Goal: Book appointment/travel/reservation

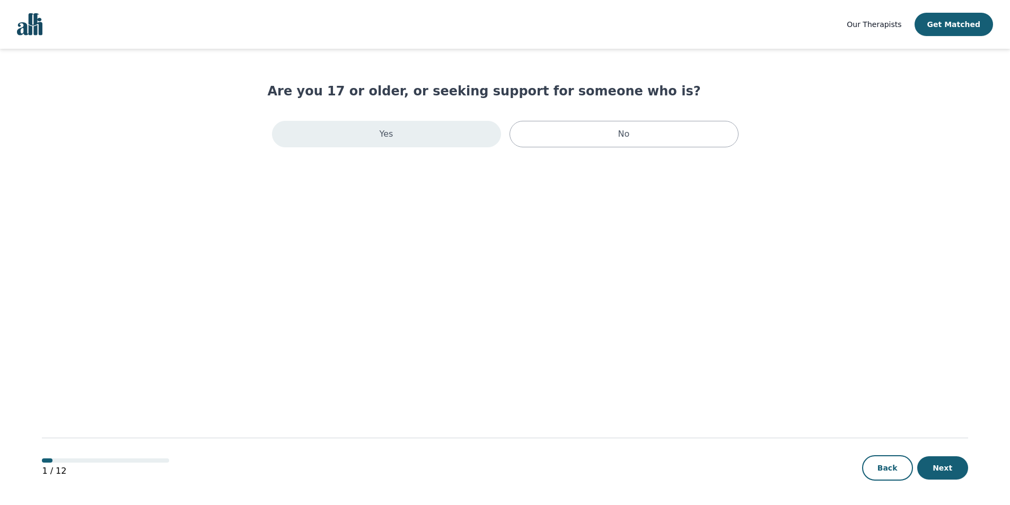
click at [413, 131] on div "Yes" at bounding box center [386, 134] width 229 height 27
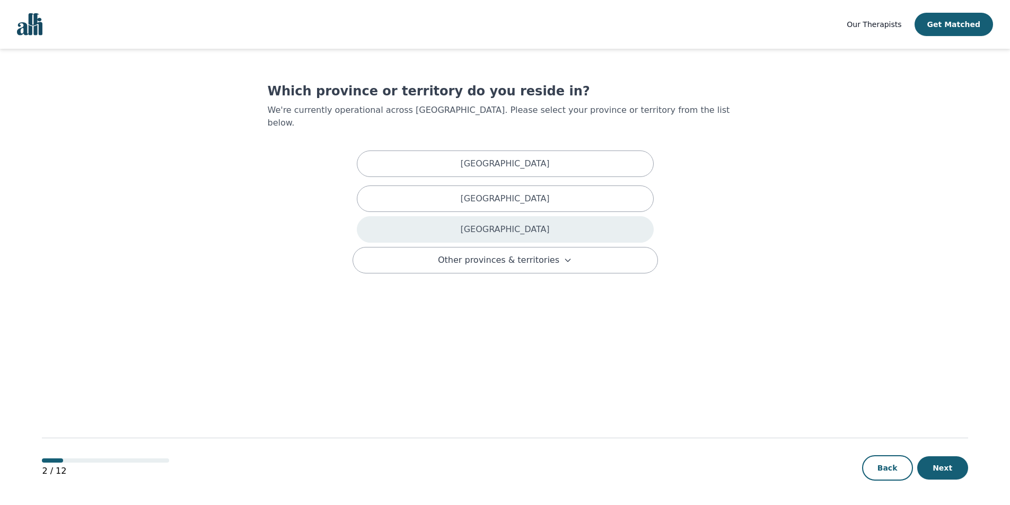
click at [479, 216] on div "[GEOGRAPHIC_DATA]" at bounding box center [505, 229] width 297 height 27
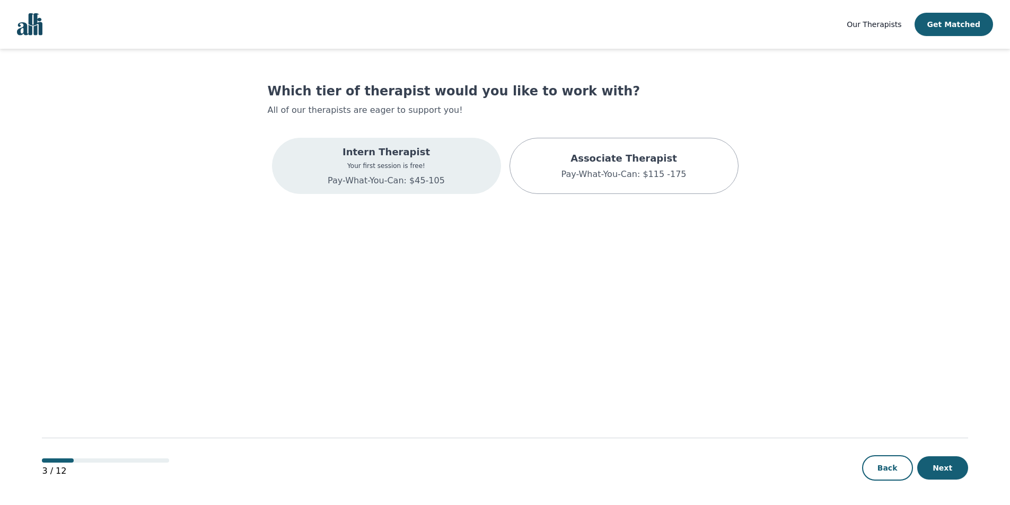
click at [405, 167] on p "Your first session is free!" at bounding box center [386, 166] width 117 height 8
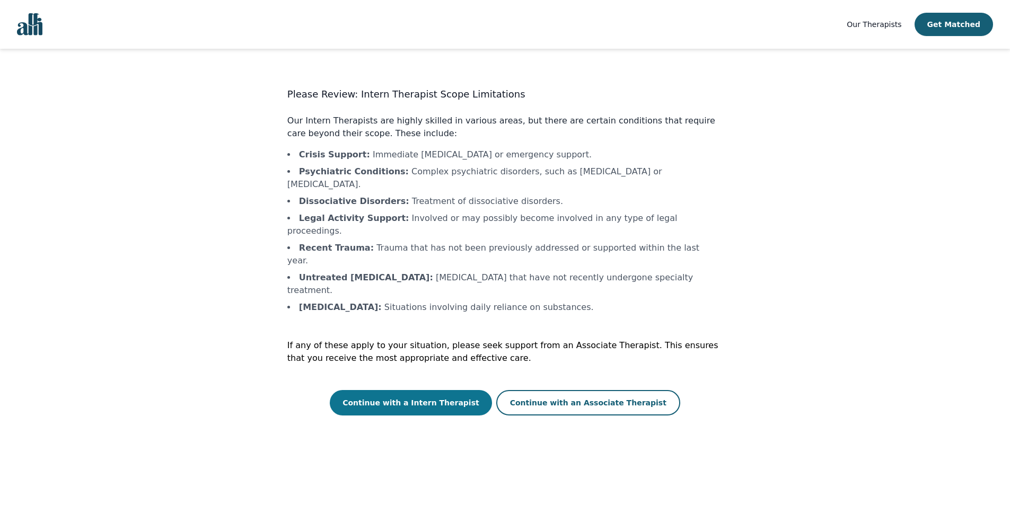
click at [462, 390] on button "Continue with a Intern Therapist" at bounding box center [411, 402] width 162 height 25
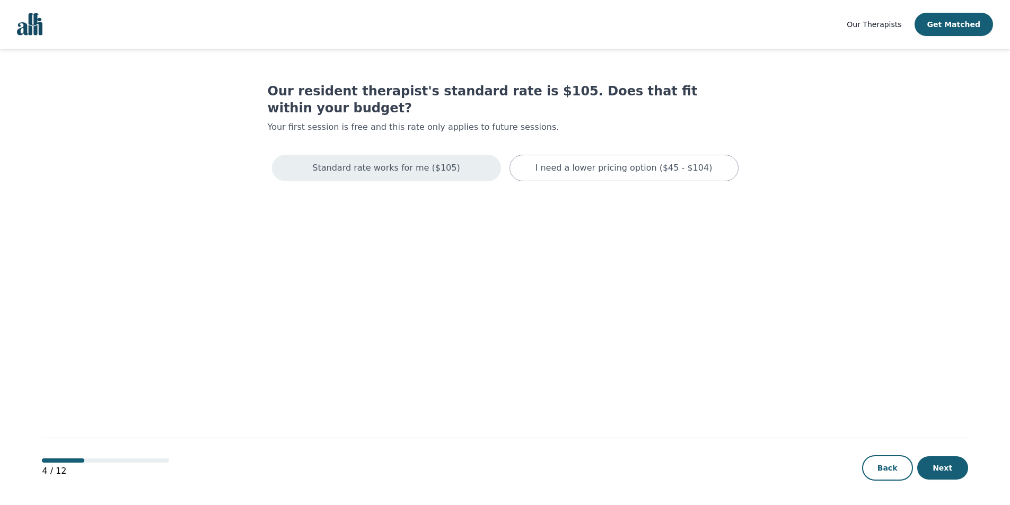
click at [388, 162] on p "Standard rate works for me ($105)" at bounding box center [385, 168] width 147 height 13
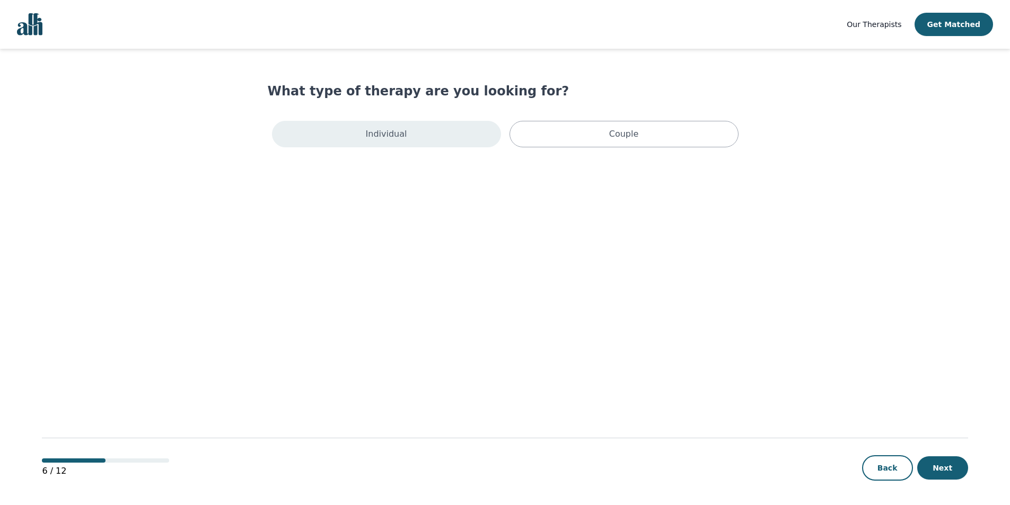
click at [389, 138] on p "Individual" at bounding box center [386, 134] width 41 height 13
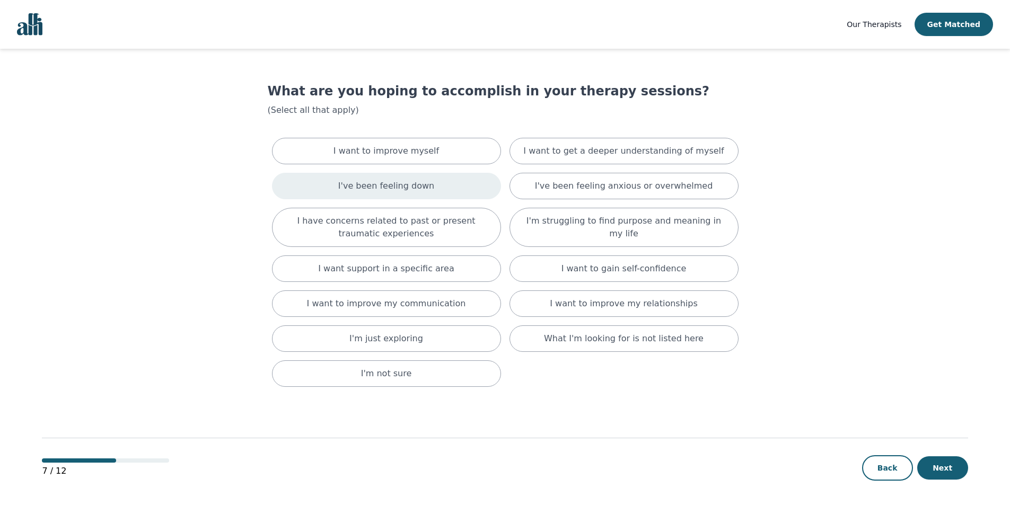
click at [433, 180] on div "I've been feeling down" at bounding box center [386, 186] width 229 height 27
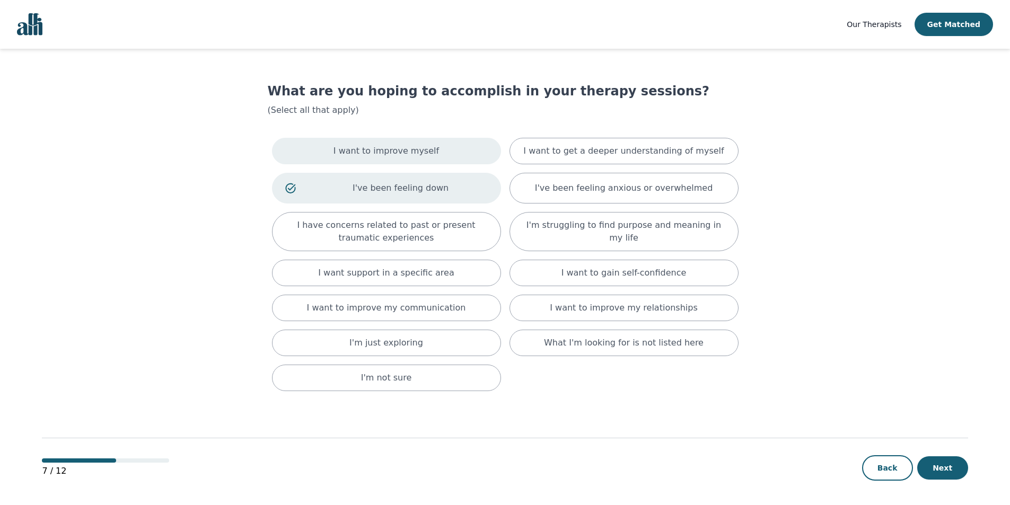
click at [434, 154] on div "I want to improve myself" at bounding box center [386, 151] width 229 height 27
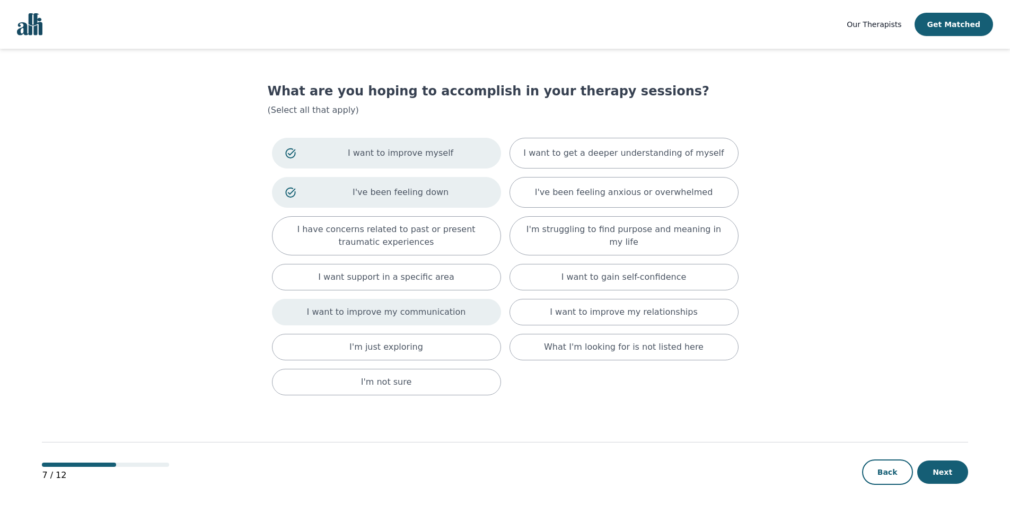
click at [436, 309] on p "I want to improve my communication" at bounding box center [386, 312] width 159 height 13
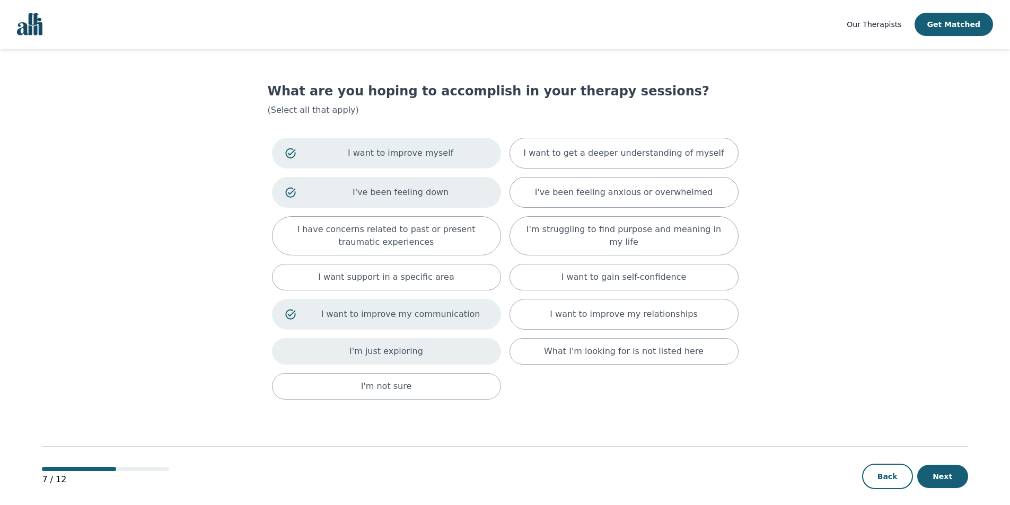
click at [435, 347] on div "I'm just exploring" at bounding box center [386, 351] width 229 height 27
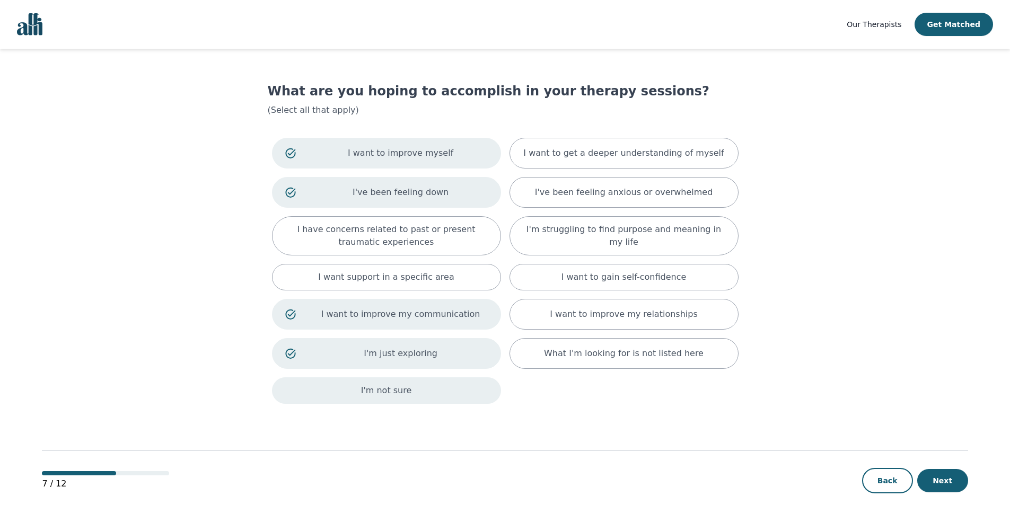
click at [437, 381] on div "I'm not sure" at bounding box center [386, 391] width 229 height 27
click at [941, 491] on button "Next" at bounding box center [943, 485] width 51 height 23
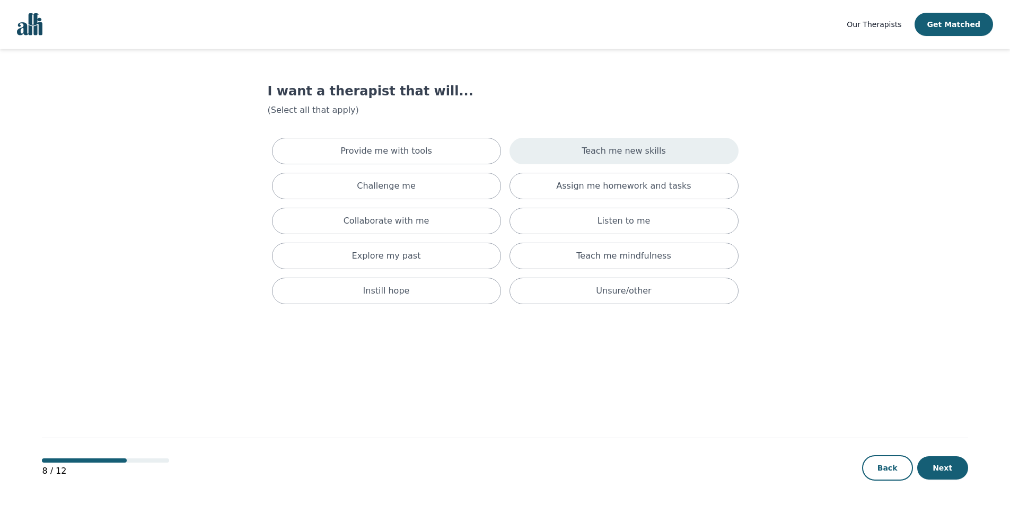
click at [597, 150] on p "Teach me new skills" at bounding box center [624, 151] width 84 height 13
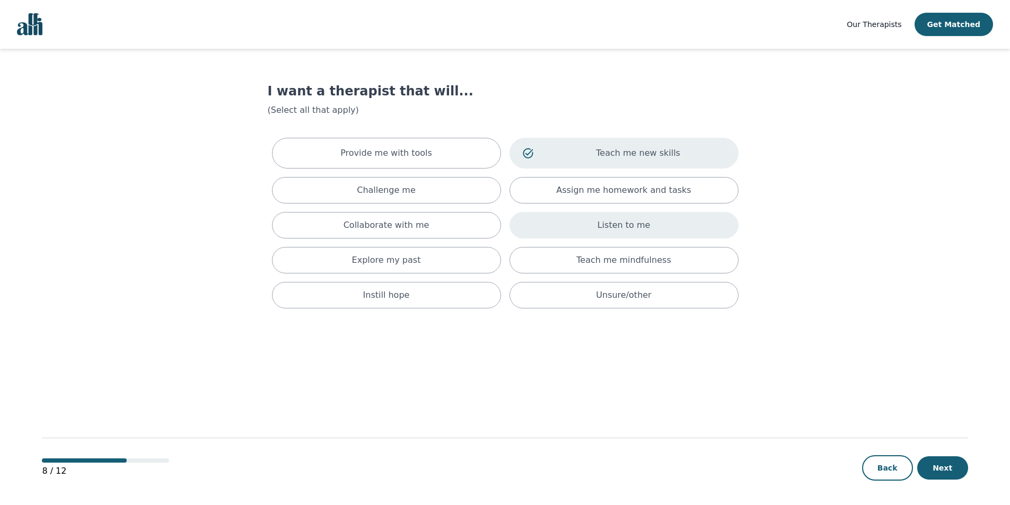
click at [582, 229] on div "Listen to me" at bounding box center [624, 225] width 229 height 27
click at [391, 225] on p "Collaborate with me" at bounding box center [387, 227] width 86 height 13
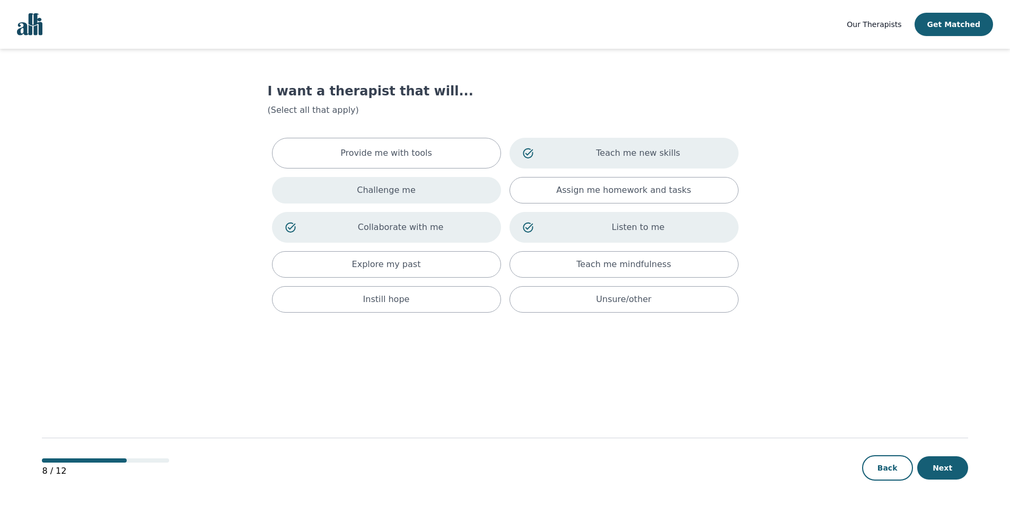
click at [392, 197] on div "Challenge me" at bounding box center [386, 190] width 229 height 27
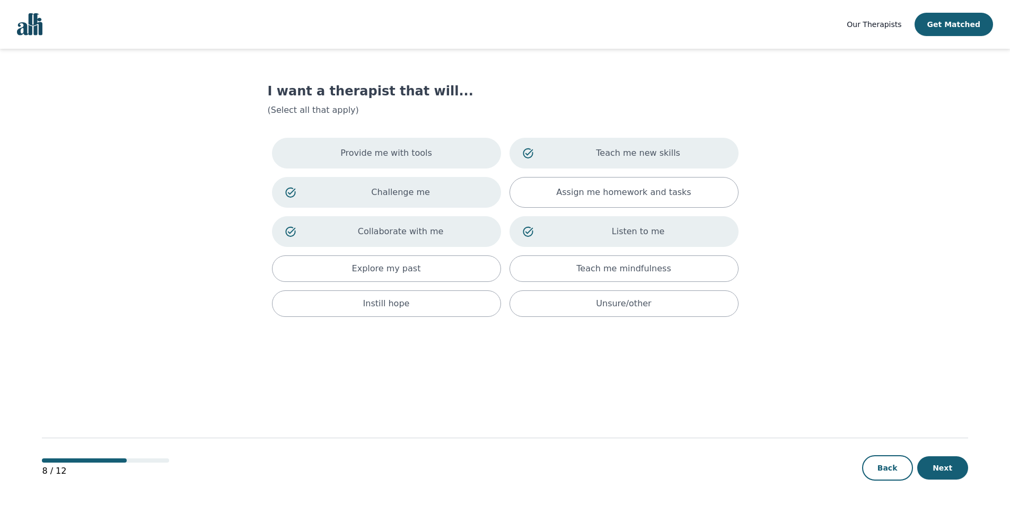
click at [400, 153] on p "Provide me with tools" at bounding box center [386, 153] width 92 height 13
click at [960, 468] on button "Next" at bounding box center [943, 468] width 51 height 23
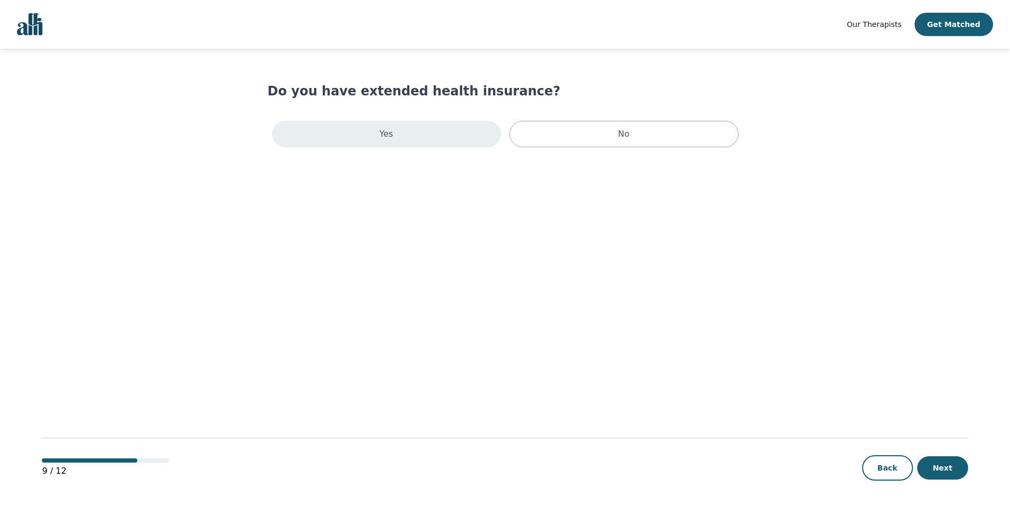
click at [426, 143] on div "Yes" at bounding box center [386, 134] width 229 height 27
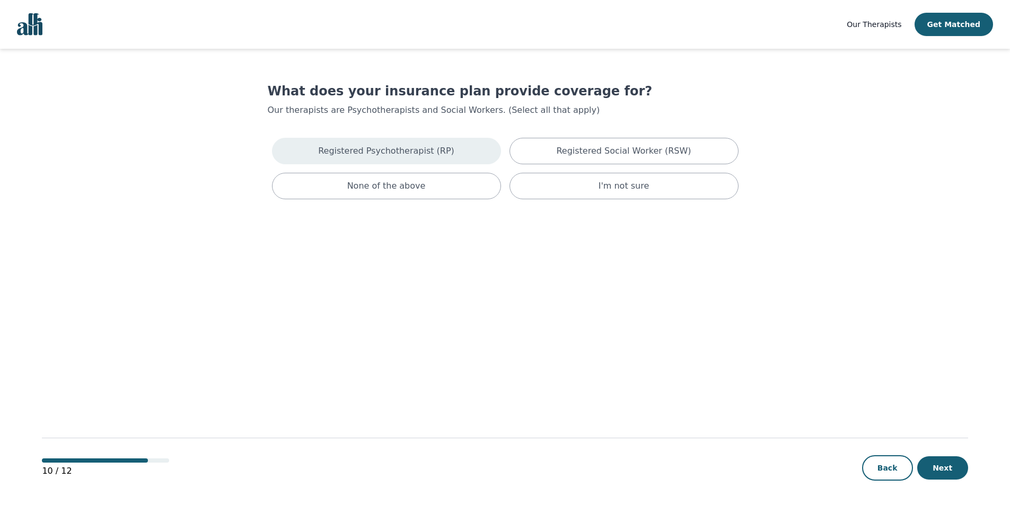
click at [417, 149] on p "Registered Psychotherapist (RP)" at bounding box center [386, 151] width 136 height 13
click at [933, 460] on button "Next" at bounding box center [943, 468] width 51 height 23
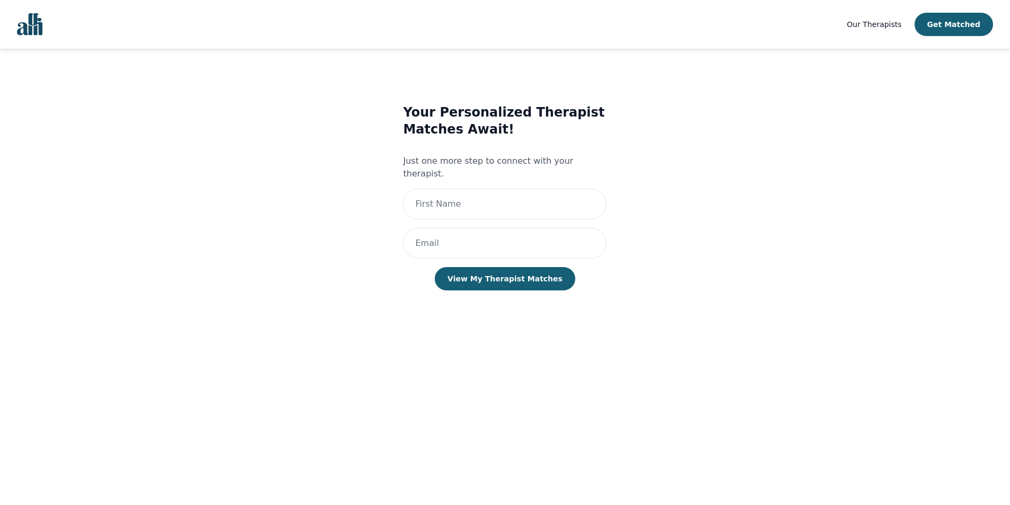
click at [884, 25] on span "Our Therapists" at bounding box center [874, 24] width 55 height 8
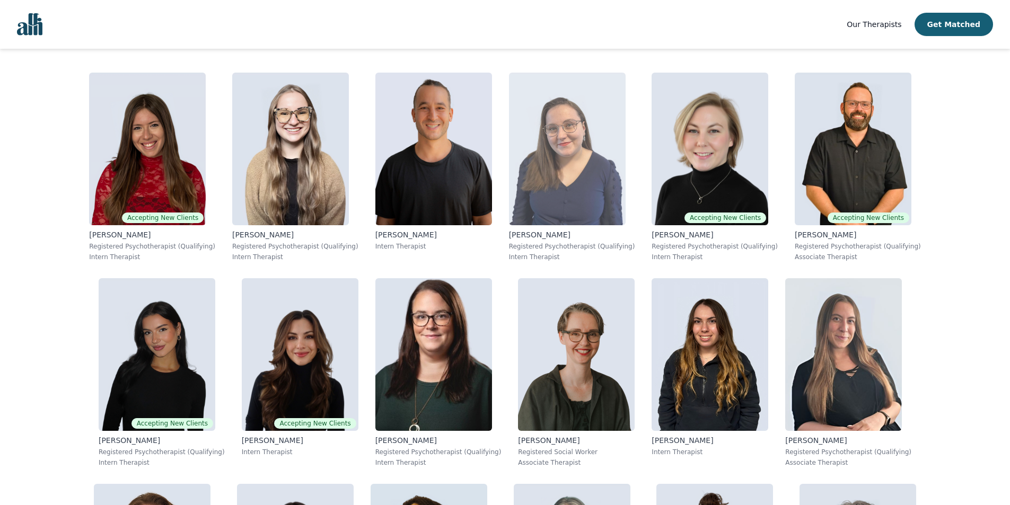
click at [509, 176] on img at bounding box center [567, 149] width 117 height 153
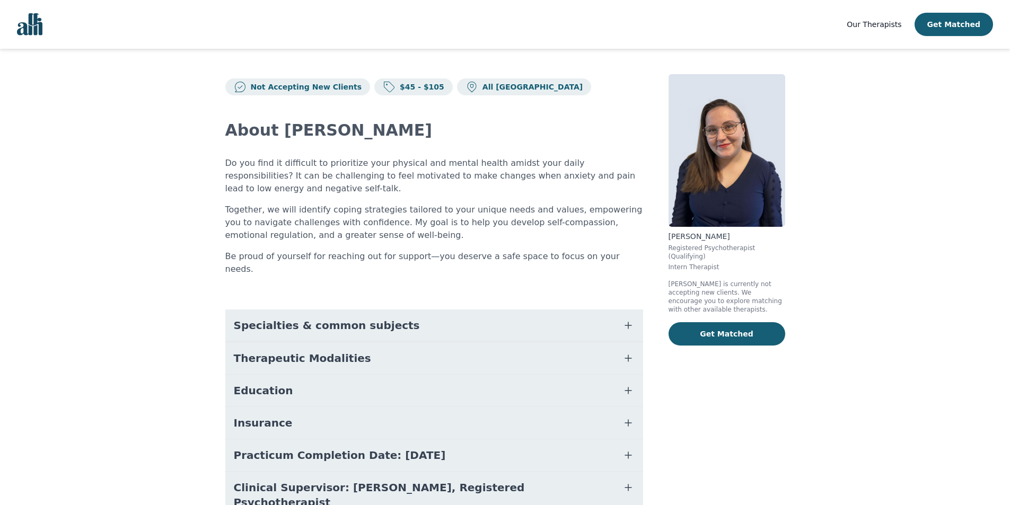
click at [444, 312] on button "Specialties & common subjects" at bounding box center [434, 326] width 418 height 32
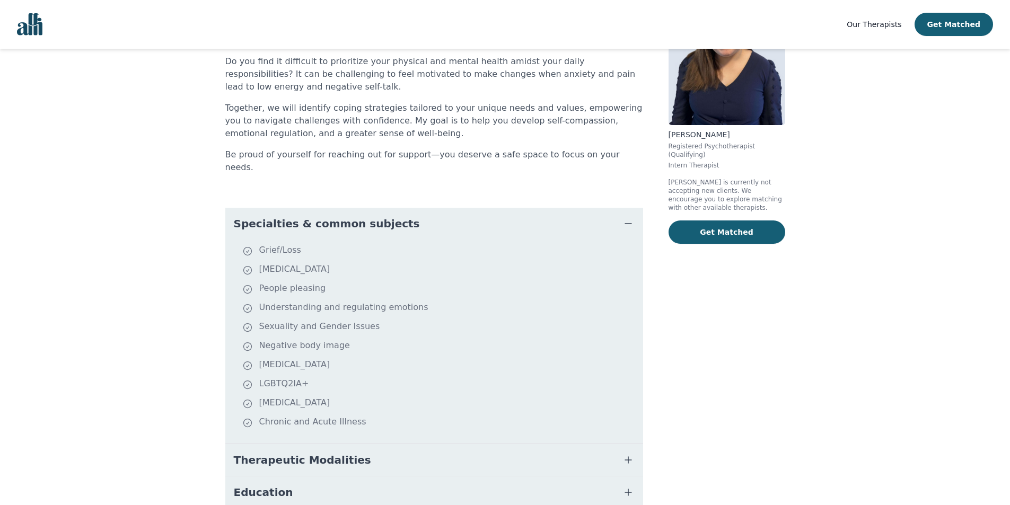
scroll to position [106, 0]
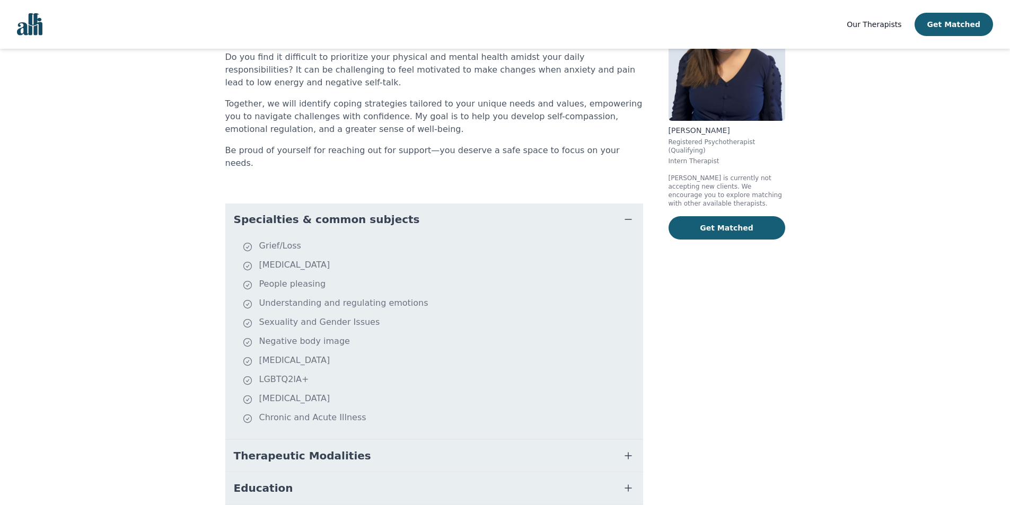
scroll to position [212, 0]
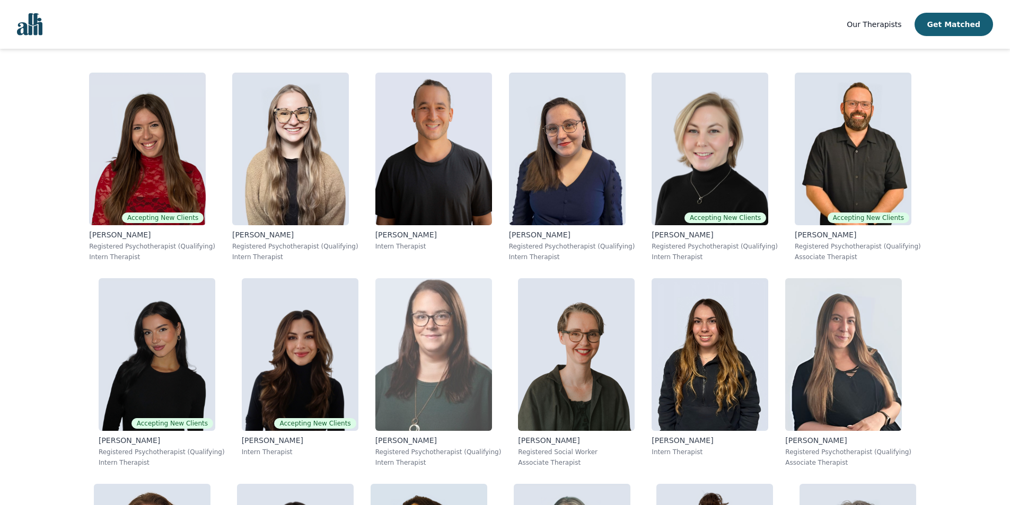
click at [376, 350] on img at bounding box center [434, 354] width 117 height 153
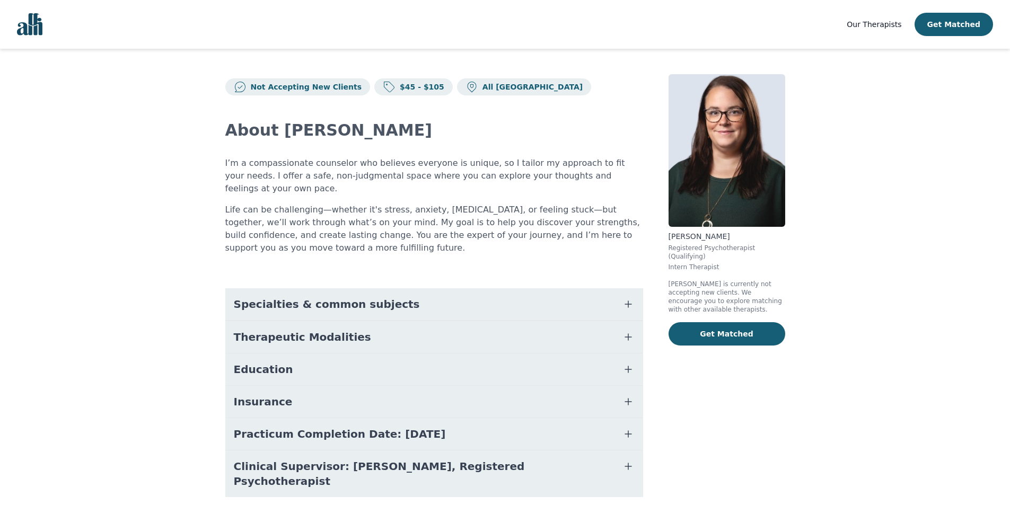
click at [303, 297] on span "Specialties & common subjects" at bounding box center [327, 304] width 186 height 15
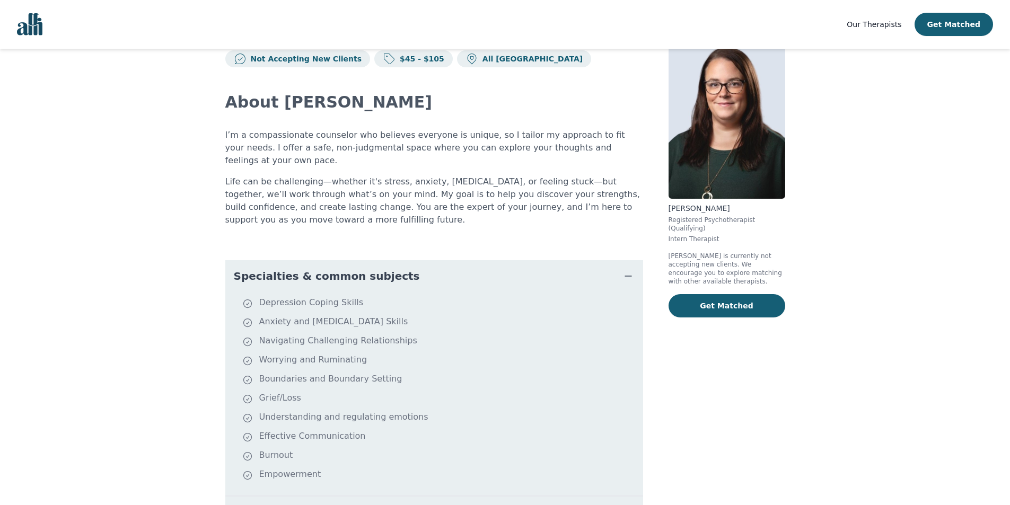
scroll to position [53, 0]
